Goal: Find specific page/section: Find specific page/section

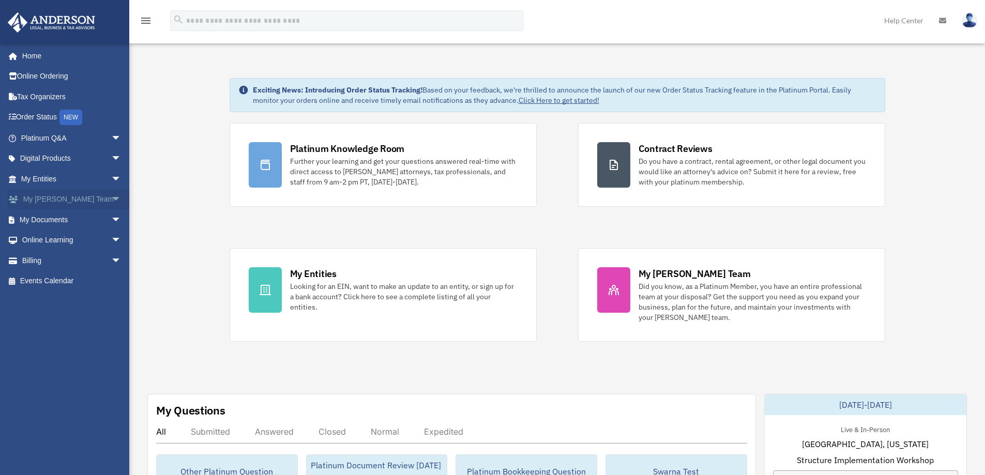
click at [111, 197] on span "arrow_drop_down" at bounding box center [121, 199] width 21 height 21
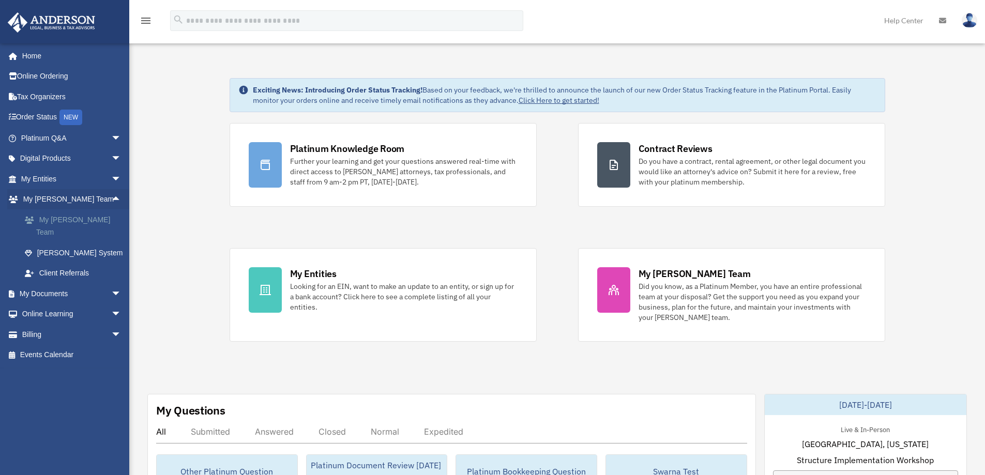
click at [64, 216] on link "My [PERSON_NAME] Team" at bounding box center [75, 225] width 123 height 33
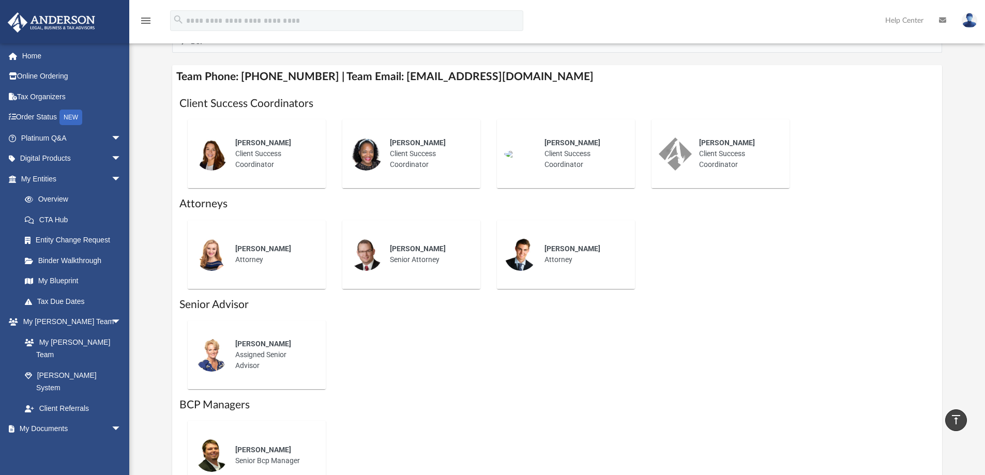
scroll to position [310, 0]
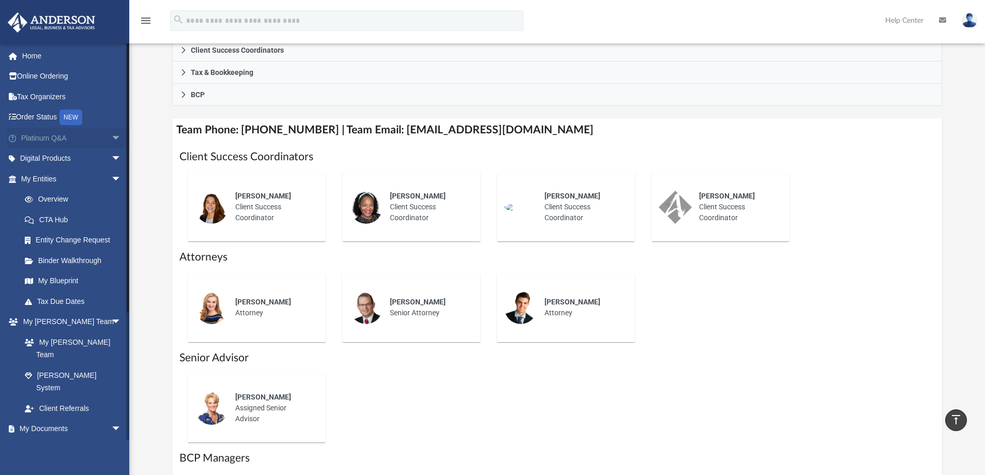
click at [111, 136] on span "arrow_drop_down" at bounding box center [121, 138] width 21 height 21
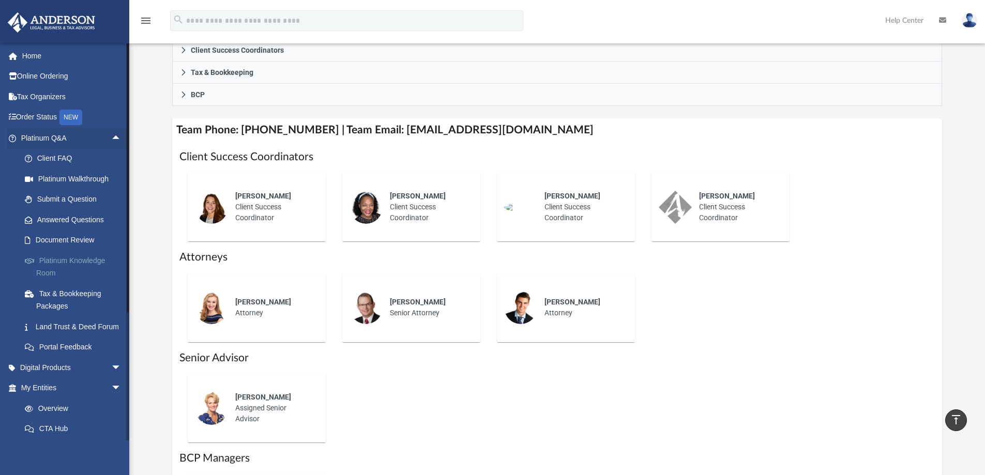
click at [72, 259] on link "Platinum Knowledge Room" at bounding box center [75, 266] width 123 height 33
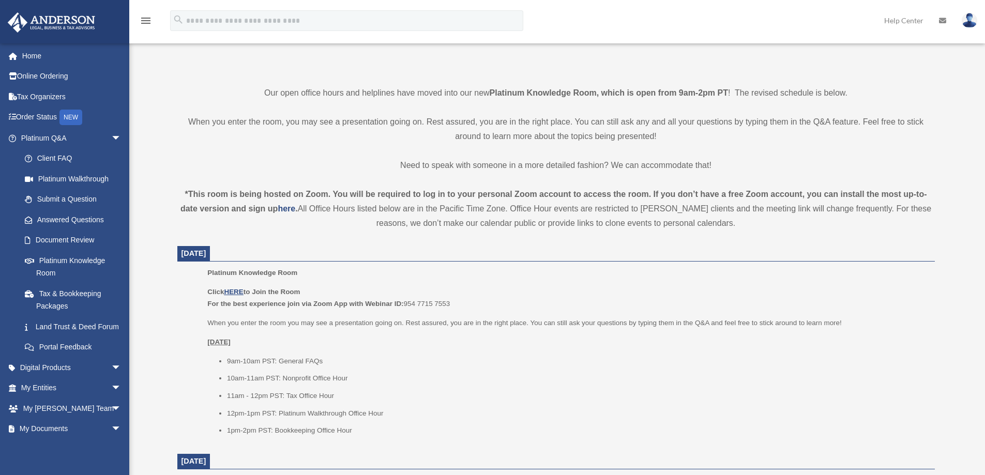
scroll to position [310, 0]
